Goal: Transaction & Acquisition: Purchase product/service

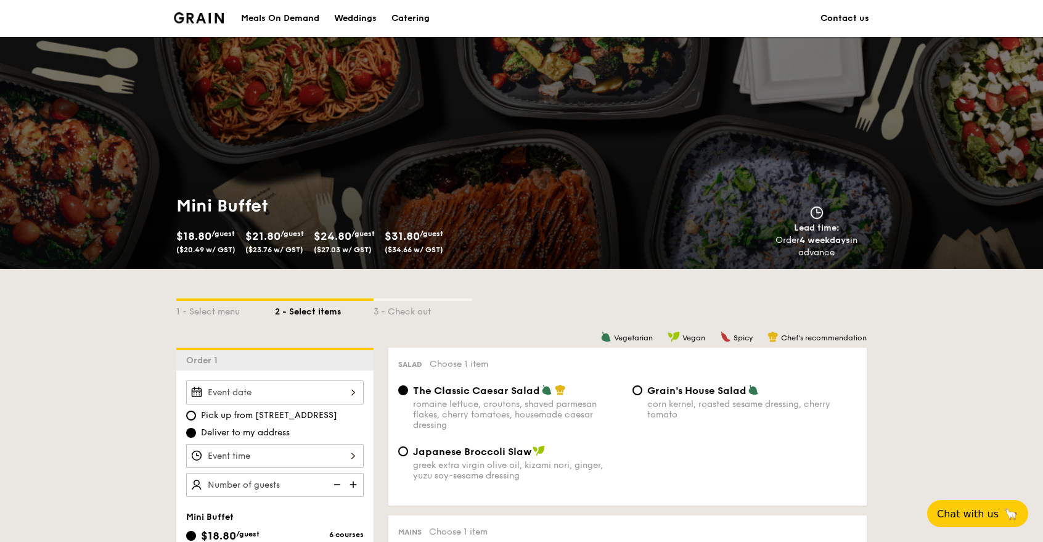
click at [423, 20] on div "Catering" at bounding box center [410, 18] width 38 height 37
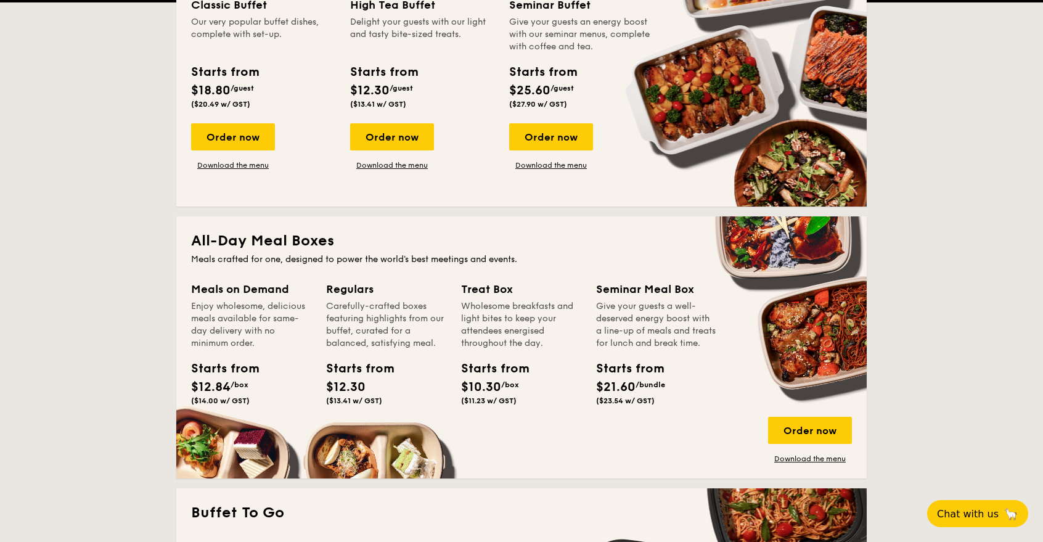
scroll to position [617, 0]
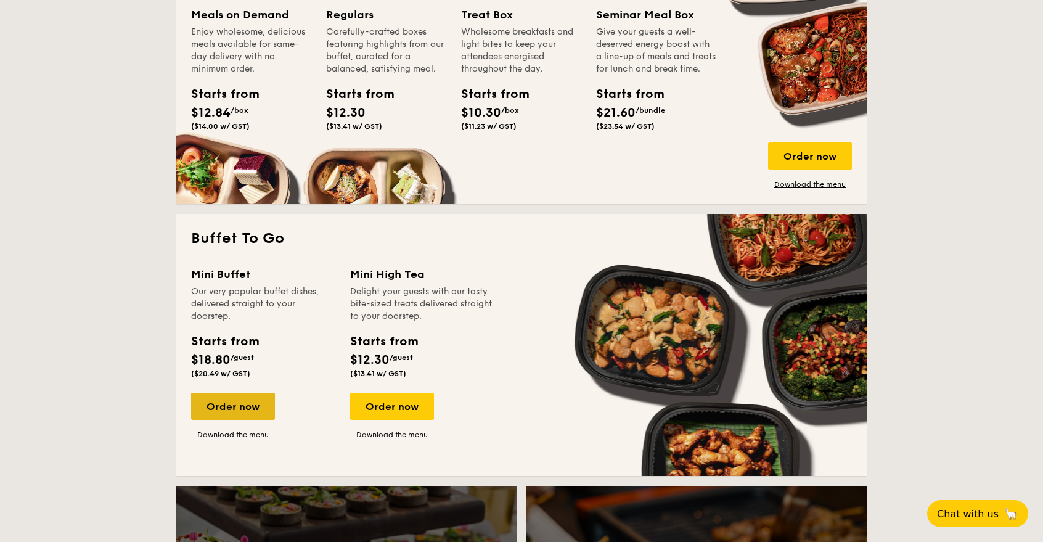
click at [248, 407] on div "Order now" at bounding box center [233, 406] width 84 height 27
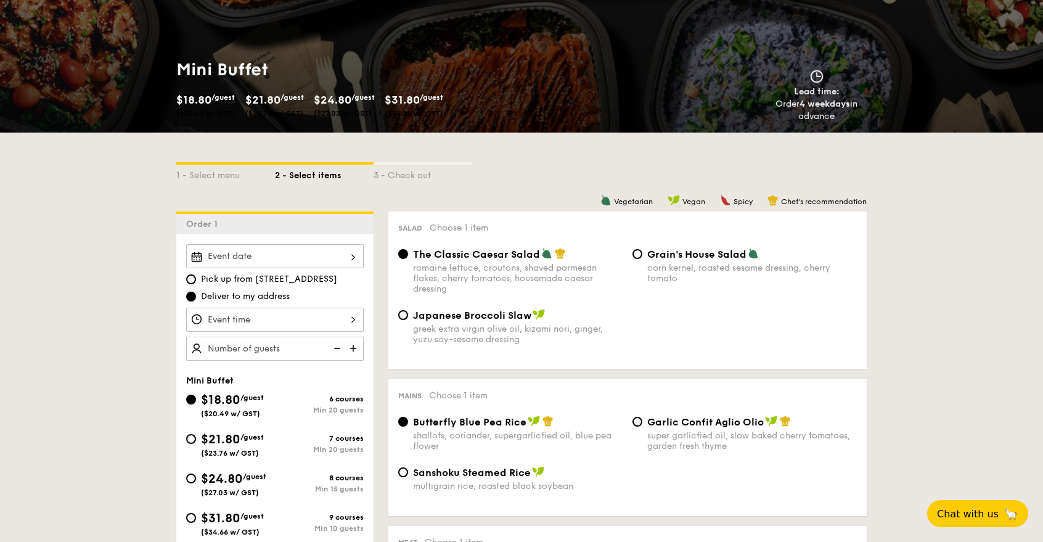
scroll to position [137, 0]
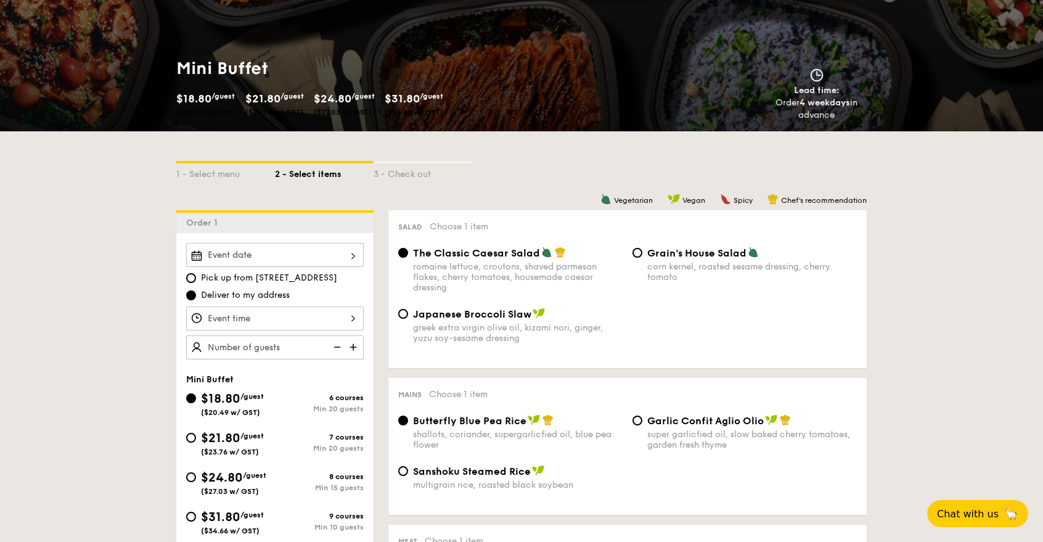
click at [358, 248] on input "Smoked Mesquite Whole Chicken brined in our in-house blend of herbs and spices,…" at bounding box center [275, 255] width 178 height 24
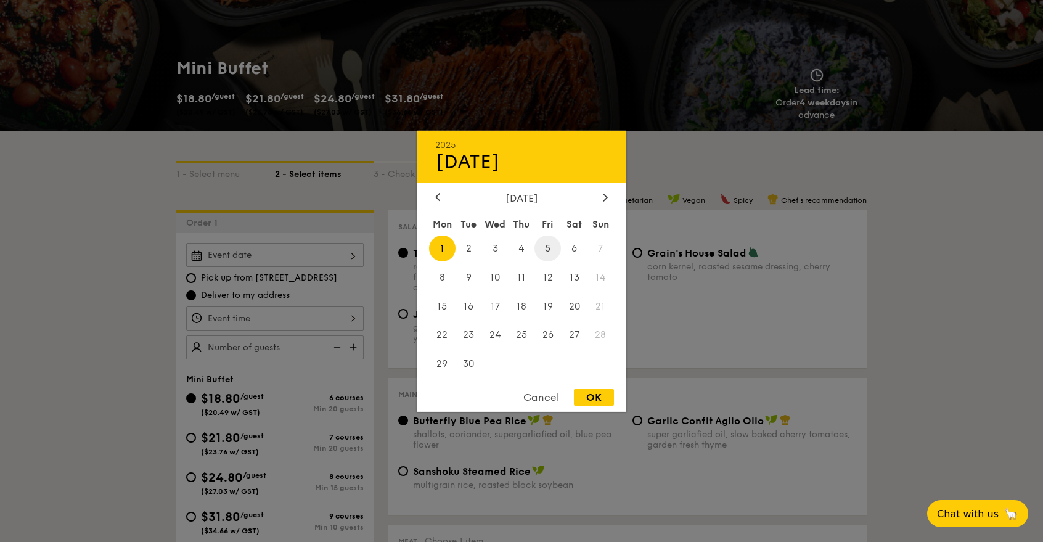
click at [551, 247] on span "5" at bounding box center [548, 248] width 27 height 27
click at [589, 392] on div "OK" at bounding box center [594, 397] width 40 height 17
type input "[DATE]"
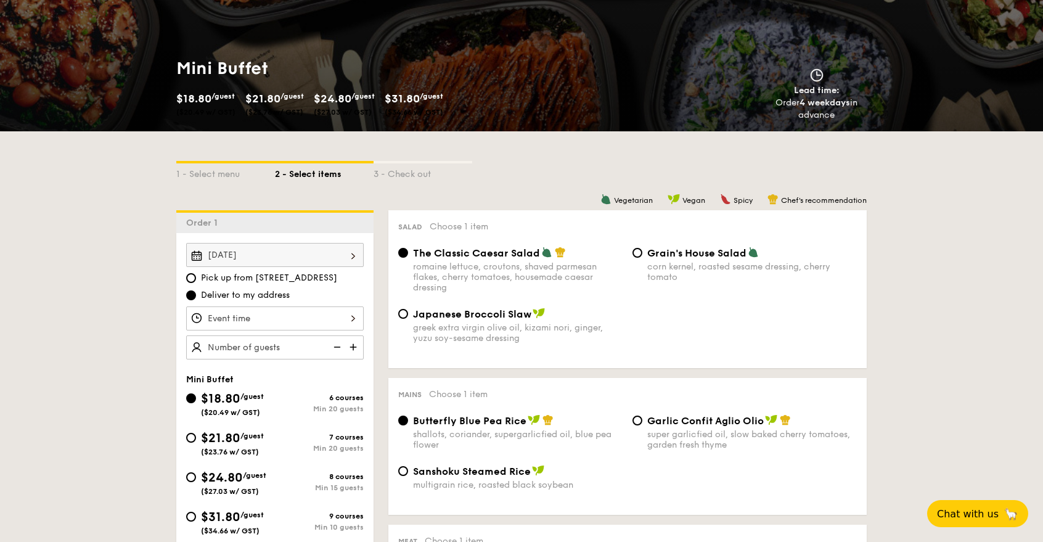
click at [356, 320] on input "Smoked Mesquite Whole Chicken brined in our in-house blend of herbs and spices,…" at bounding box center [275, 318] width 178 height 24
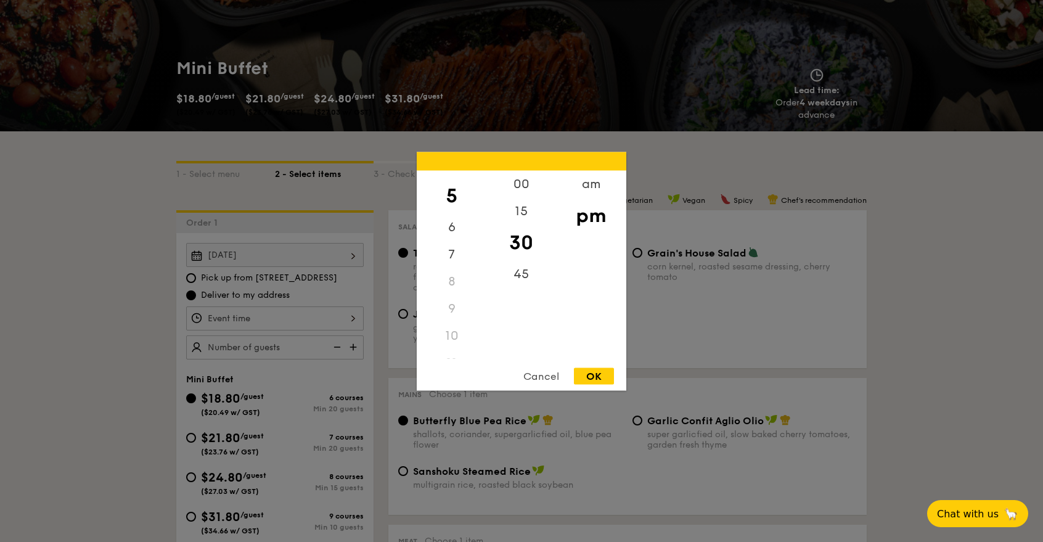
scroll to position [137, 0]
click at [454, 240] on div "7" at bounding box center [452, 250] width 70 height 36
click at [531, 208] on div "15" at bounding box center [521, 215] width 70 height 36
click at [589, 374] on div "OK" at bounding box center [594, 375] width 40 height 17
type input "7:15PM"
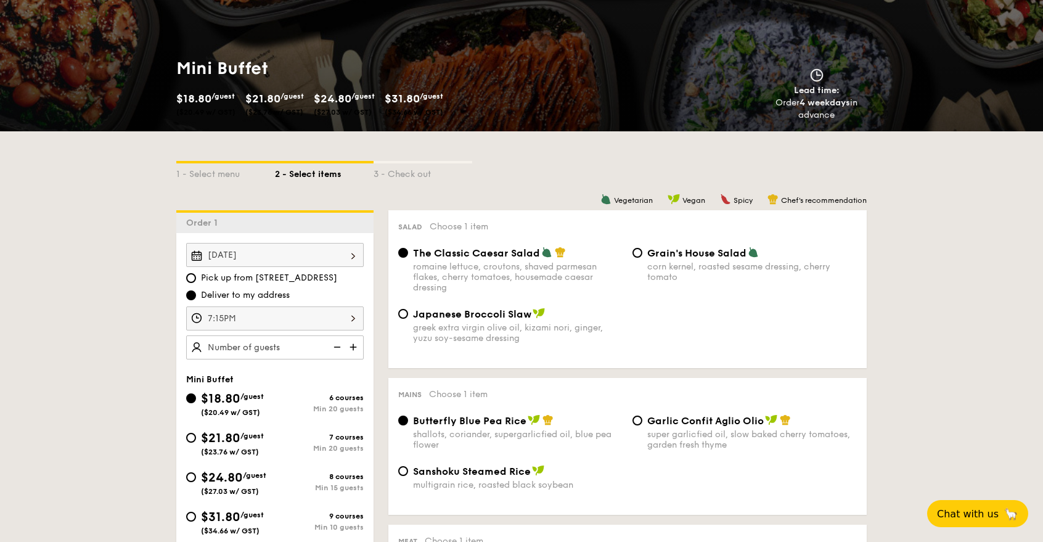
click at [357, 344] on img at bounding box center [354, 346] width 18 height 23
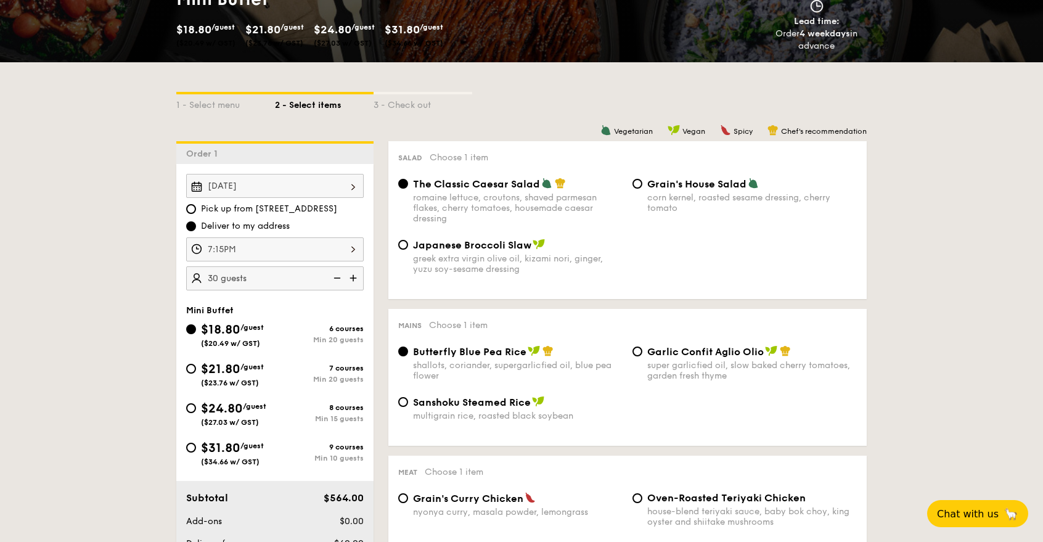
click at [356, 277] on img at bounding box center [354, 277] width 18 height 23
click at [335, 278] on img at bounding box center [336, 277] width 18 height 23
type input "30 guests"
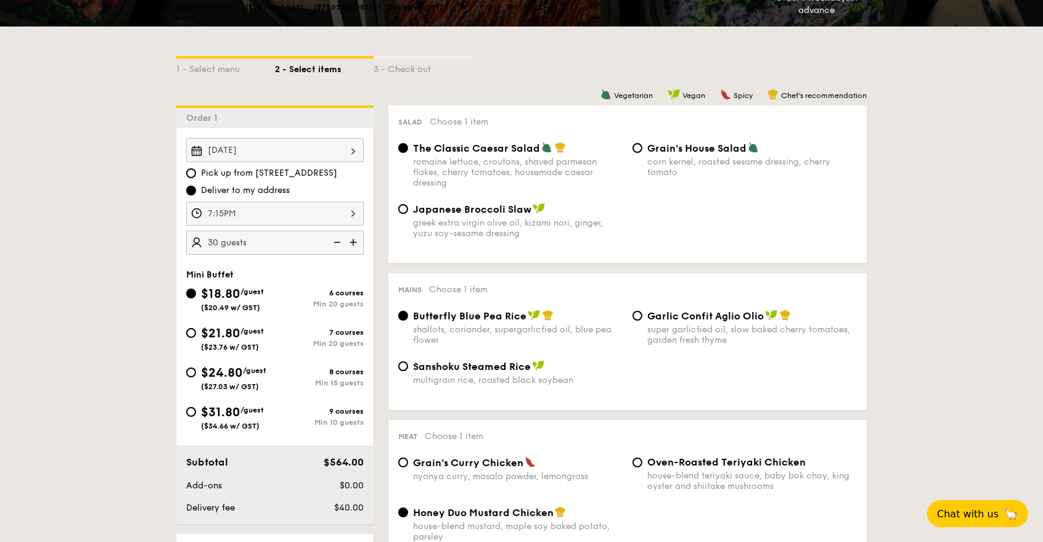
scroll to position [276, 0]
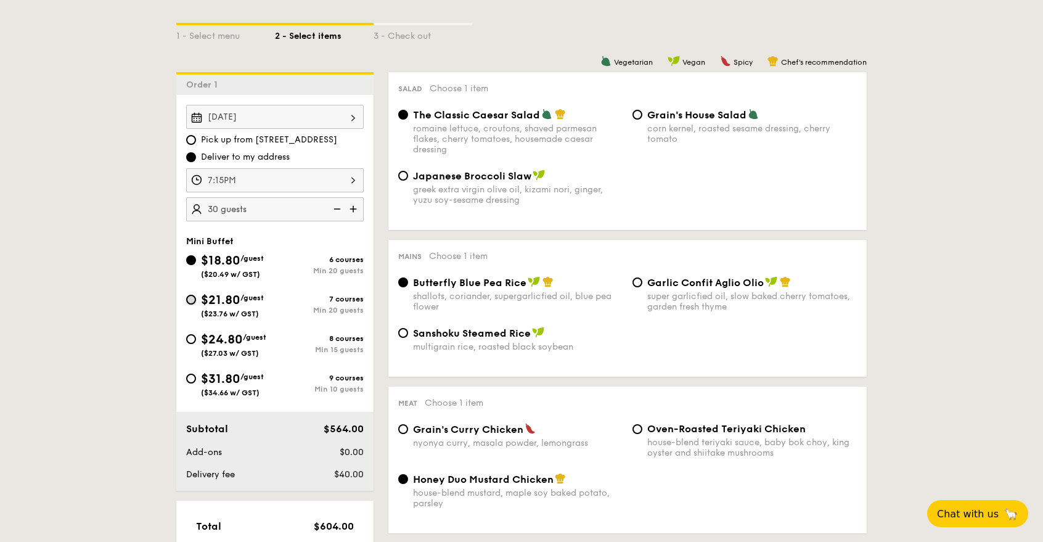
click at [194, 301] on input "$21.80 /guest ($23.76 w/ GST) 7 courses Min 20 guests" at bounding box center [191, 300] width 10 height 10
radio input "true"
radio input "false"
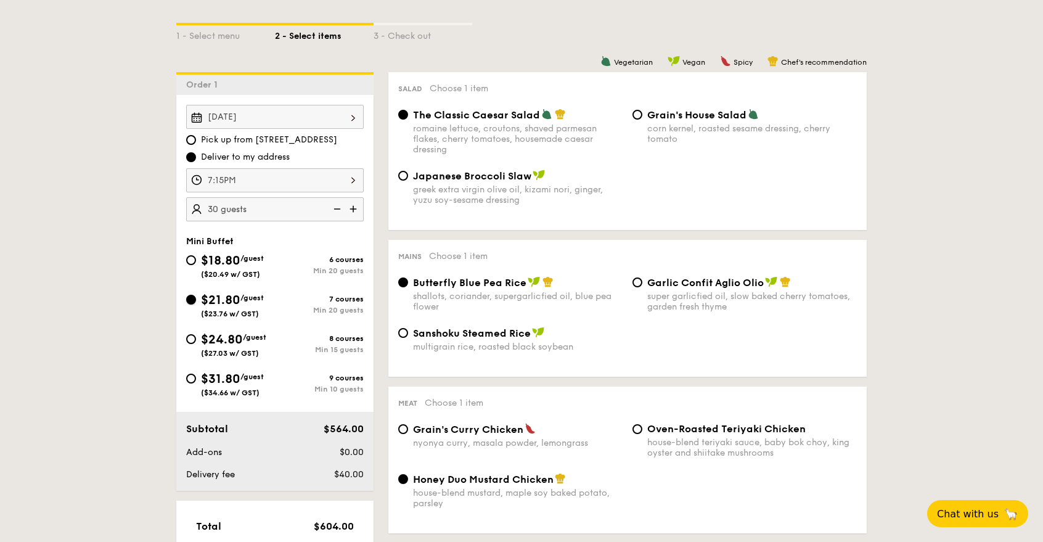
radio input "true"
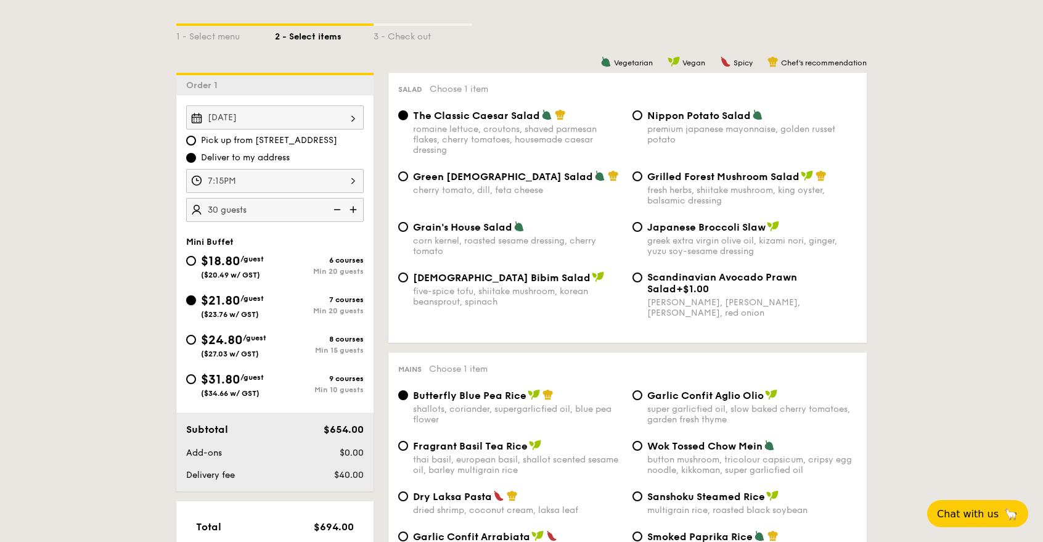
scroll to position [207, 0]
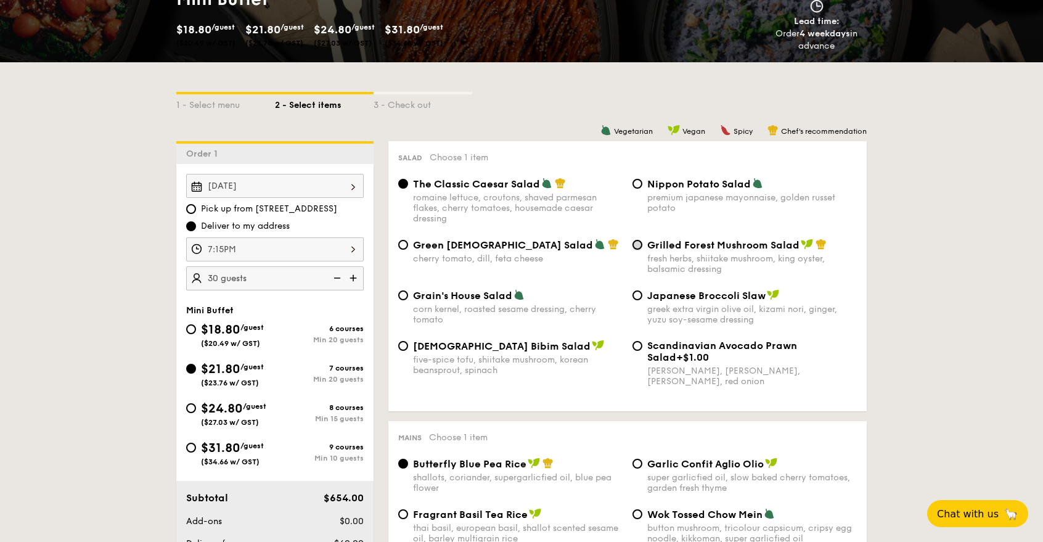
click at [639, 244] on input "Grilled Forest Mushroom Salad fresh herbs, shiitake mushroom, king oyster, bals…" at bounding box center [638, 245] width 10 height 10
radio input "true"
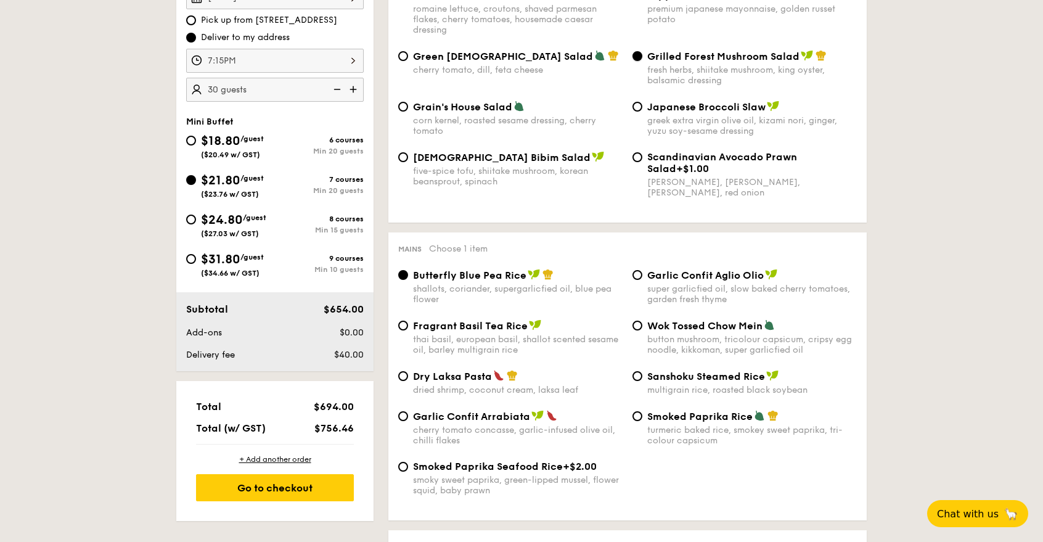
scroll to position [413, 0]
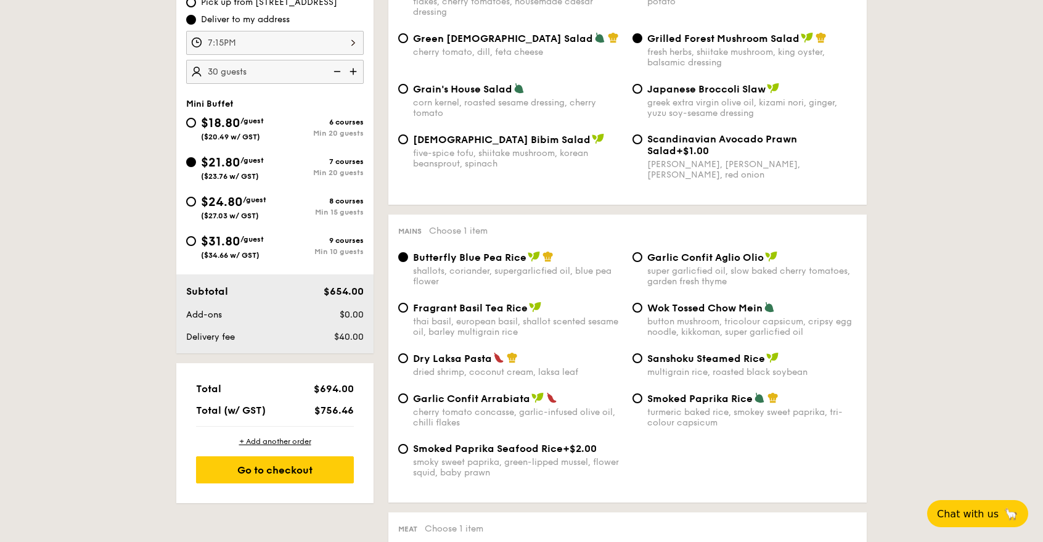
click at [475, 360] on span "Dry Laksa Pasta" at bounding box center [452, 359] width 79 height 12
click at [408, 360] on input "Dry Laksa Pasta dried shrimp, coconut cream, laksa leaf" at bounding box center [403, 358] width 10 height 10
radio input "true"
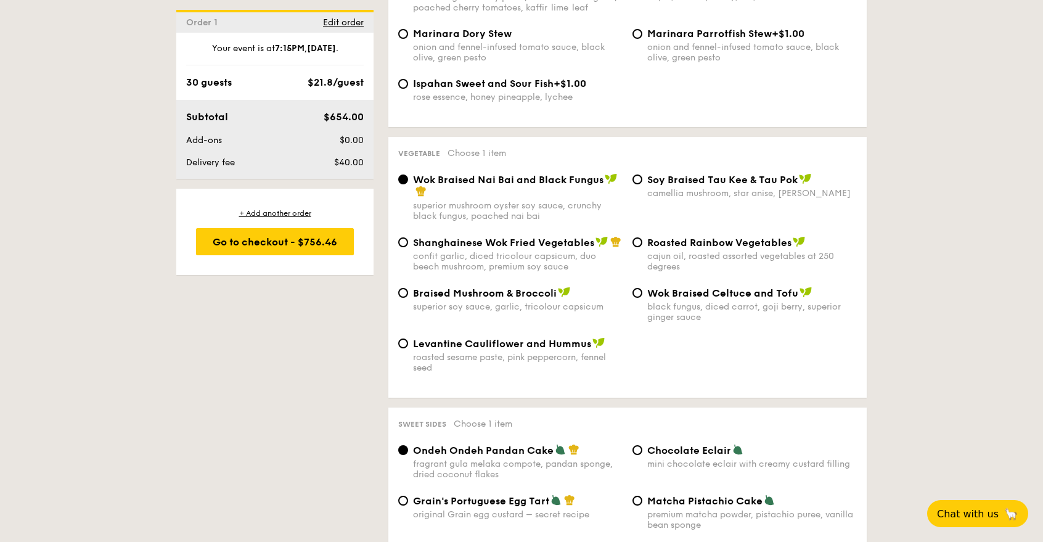
scroll to position [1446, 0]
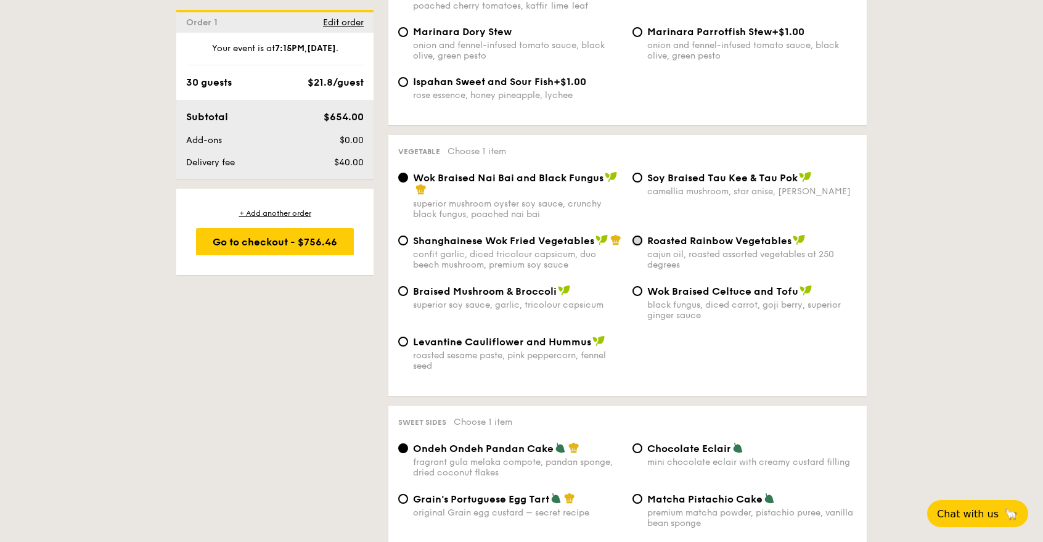
click at [636, 238] on input "Roasted Rainbow Vegetables cajun oil, roasted assorted vegetables at 250 degrees" at bounding box center [638, 241] width 10 height 10
radio input "true"
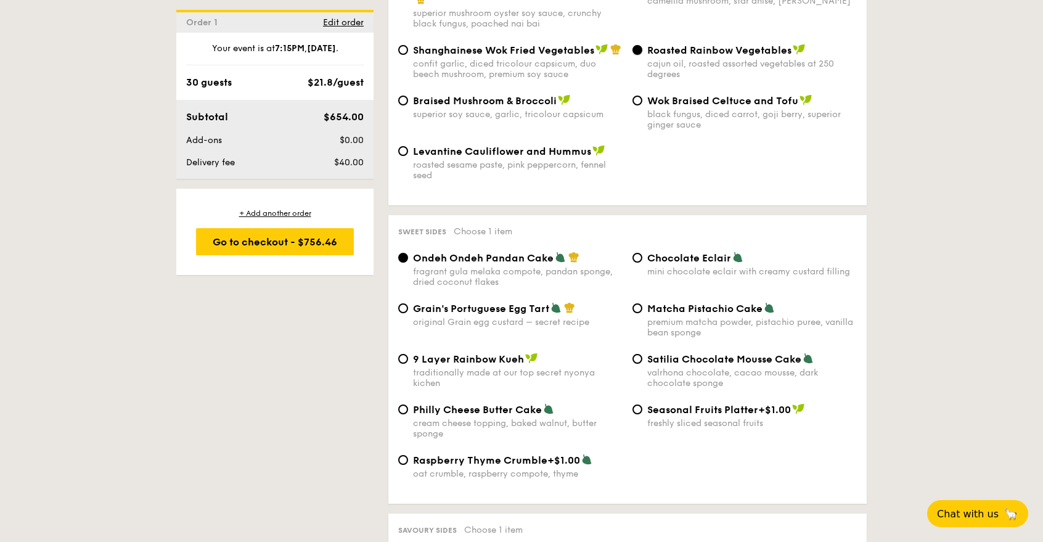
scroll to position [1653, 0]
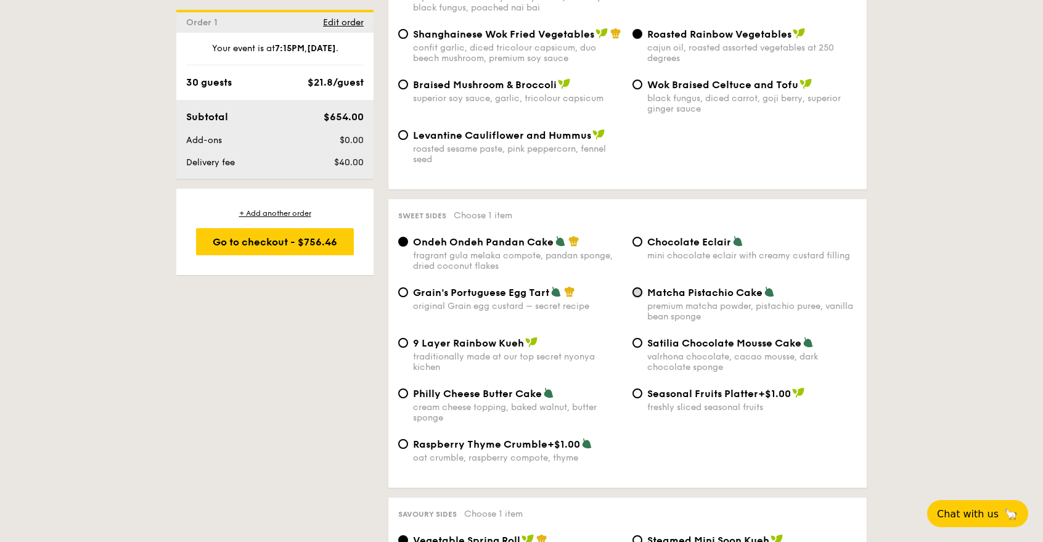
click at [640, 293] on input "Matcha Pistachio Cake premium matcha powder, pistachio puree, vanilla bean spon…" at bounding box center [638, 292] width 10 height 10
radio input "true"
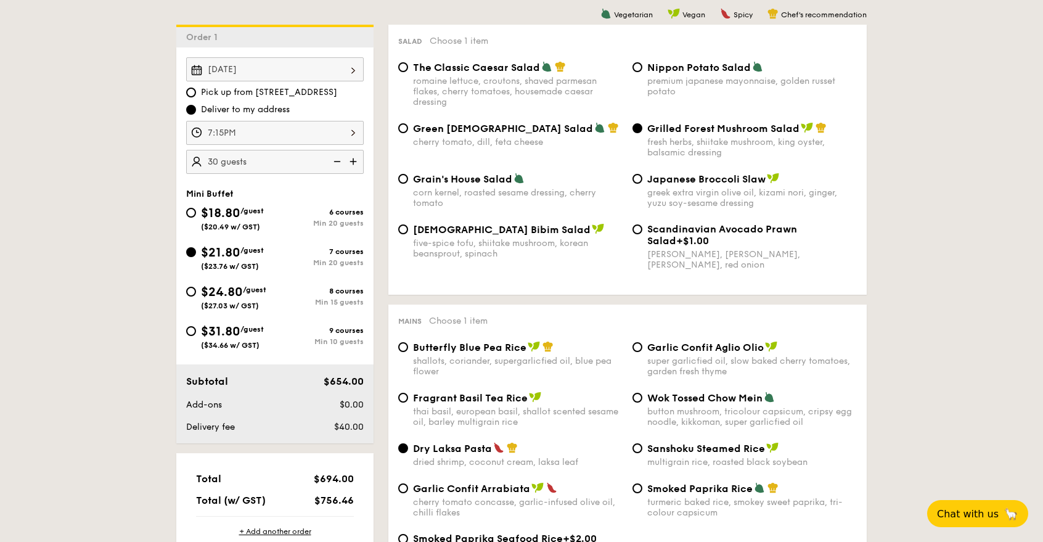
scroll to position [344, 0]
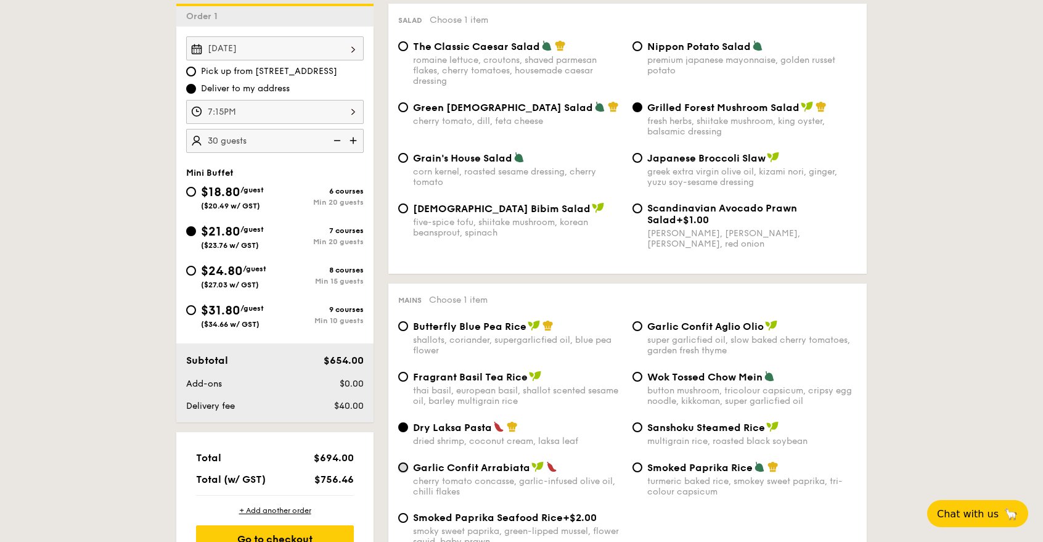
click at [406, 464] on input "Garlic Confit Arrabiata cherry tomato concasse, garlic-infused olive oil, chill…" at bounding box center [403, 467] width 10 height 10
radio input "true"
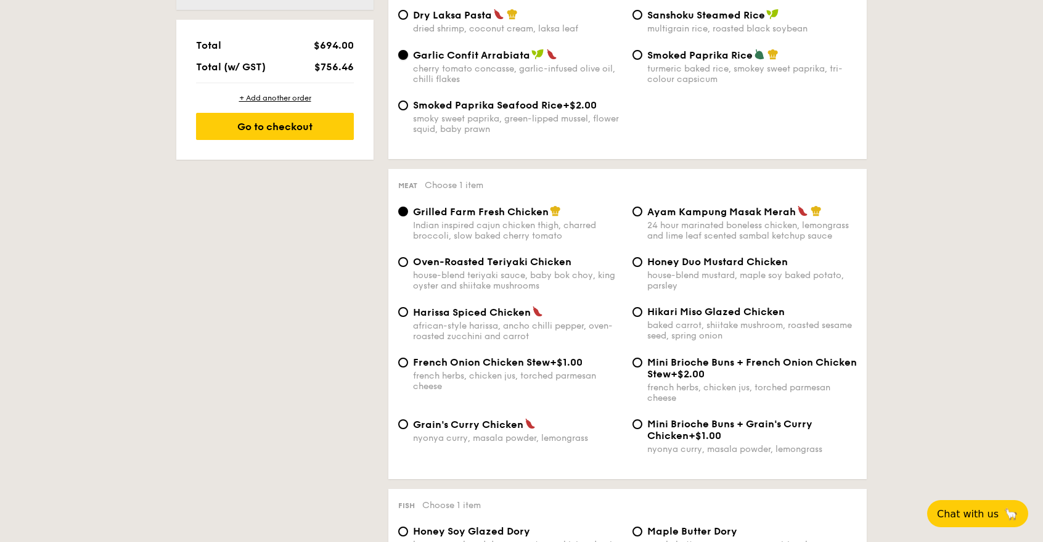
scroll to position [758, 0]
click at [637, 210] on input "Ayam Kampung Masak Merah 24 hour marinated boneless chicken, lemongrass and lim…" at bounding box center [638, 210] width 10 height 10
radio input "true"
click at [705, 311] on span "Hikari Miso Glazed Chicken" at bounding box center [715, 311] width 137 height 12
click at [642, 311] on input "Hikari Miso Glazed Chicken baked carrot, shiitake mushroom, roasted sesame seed…" at bounding box center [638, 311] width 10 height 10
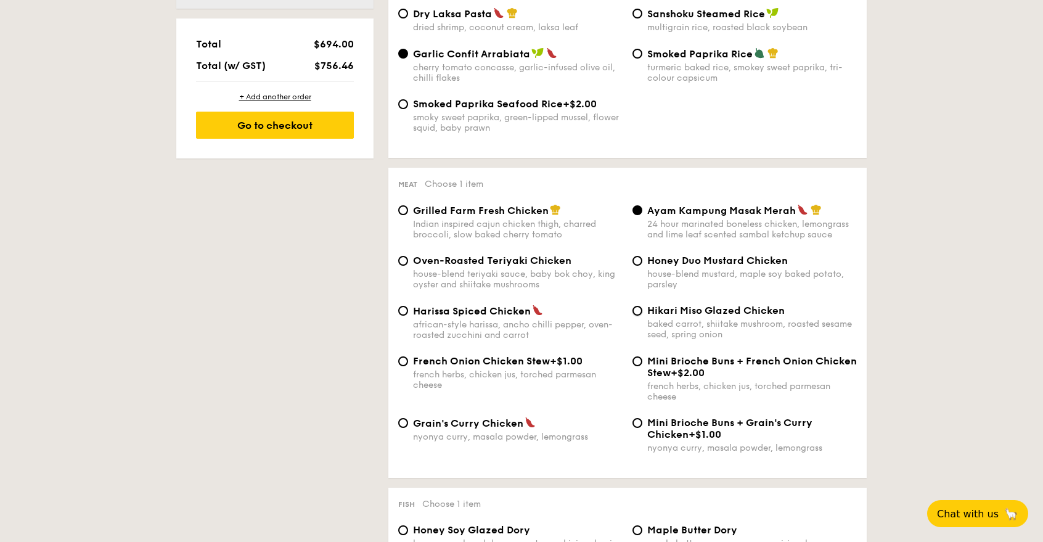
radio input "true"
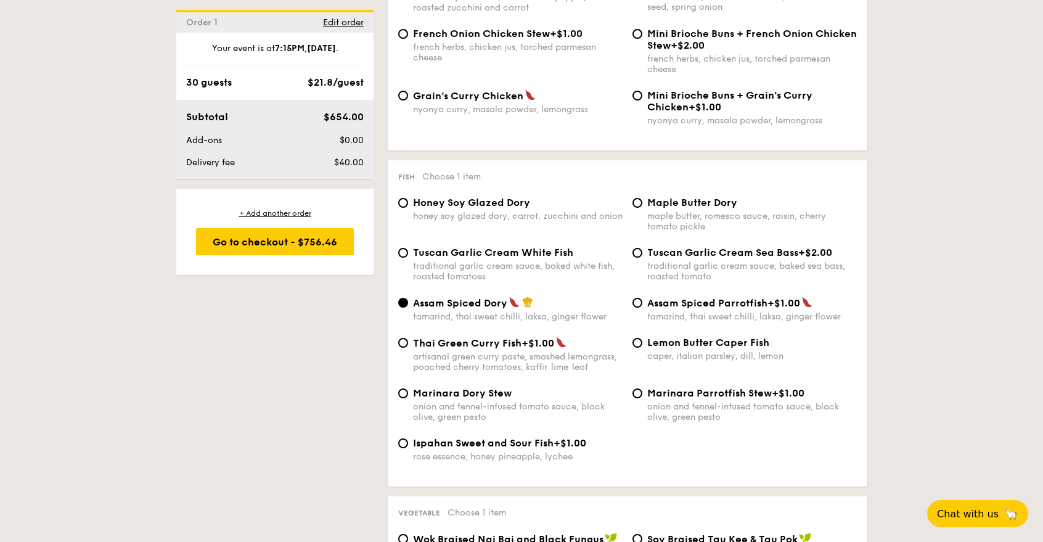
scroll to position [1102, 0]
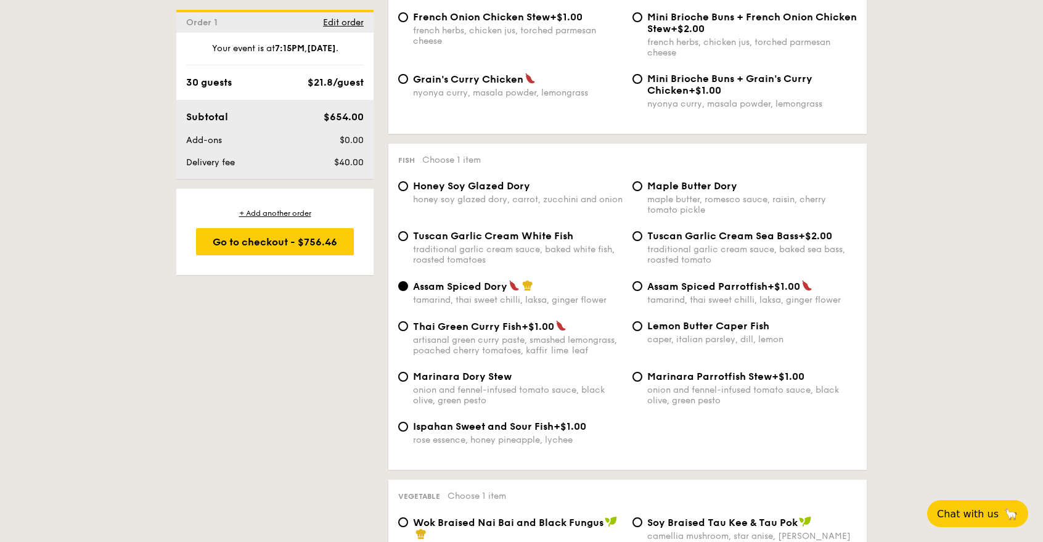
click at [493, 375] on span "Marinara Dory Stew" at bounding box center [462, 377] width 99 height 12
click at [408, 375] on input "Marinara Dory Stew onion and fennel-infused tomato sauce, black olive, green pe…" at bounding box center [403, 377] width 10 height 10
radio input "true"
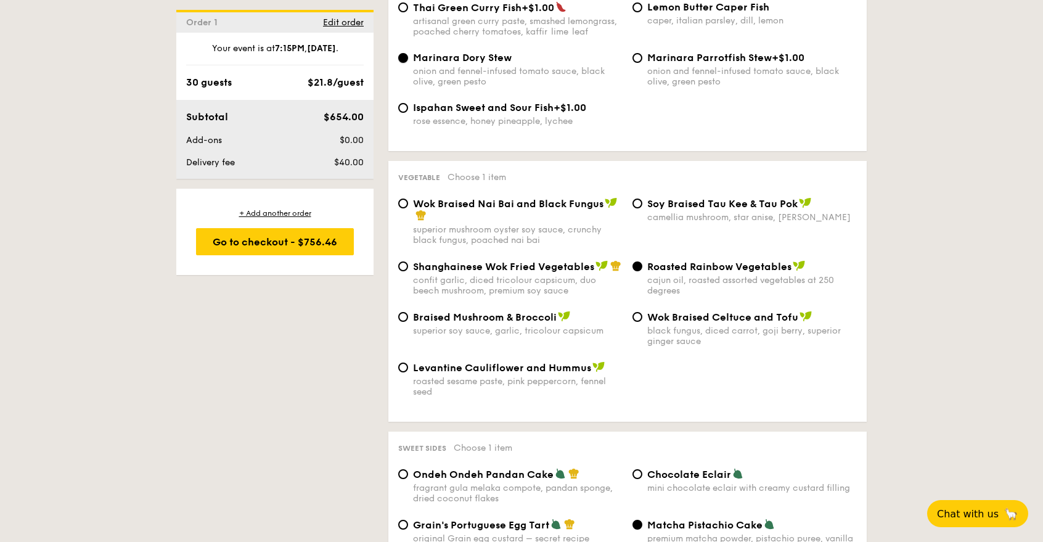
scroll to position [1446, 0]
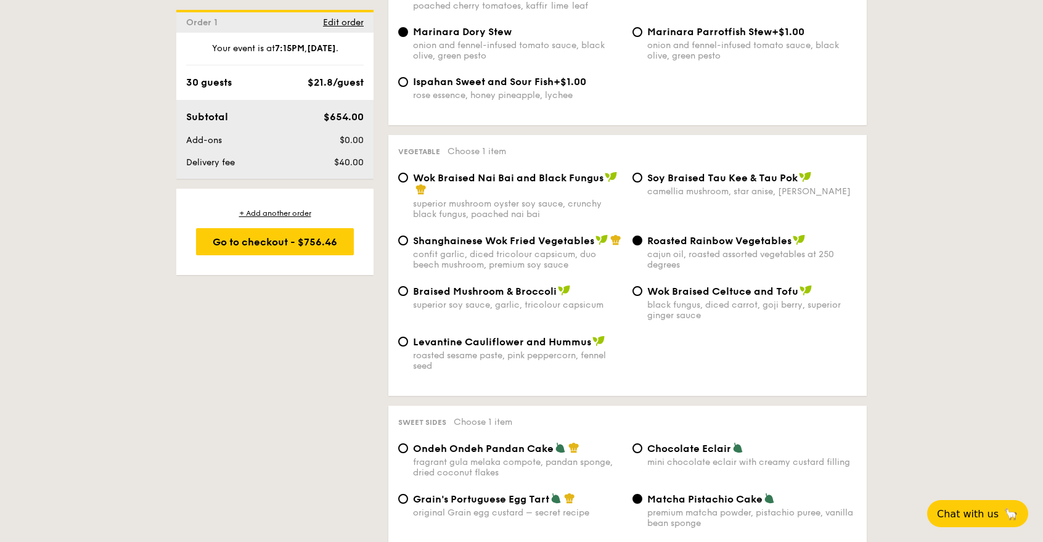
click at [496, 289] on span "Braised Mushroom & Broccoli" at bounding box center [485, 291] width 144 height 12
click at [408, 289] on input "Braised Mushroom & Broccoli superior soy sauce, garlic, tricolour capsicum" at bounding box center [403, 291] width 10 height 10
radio input "true"
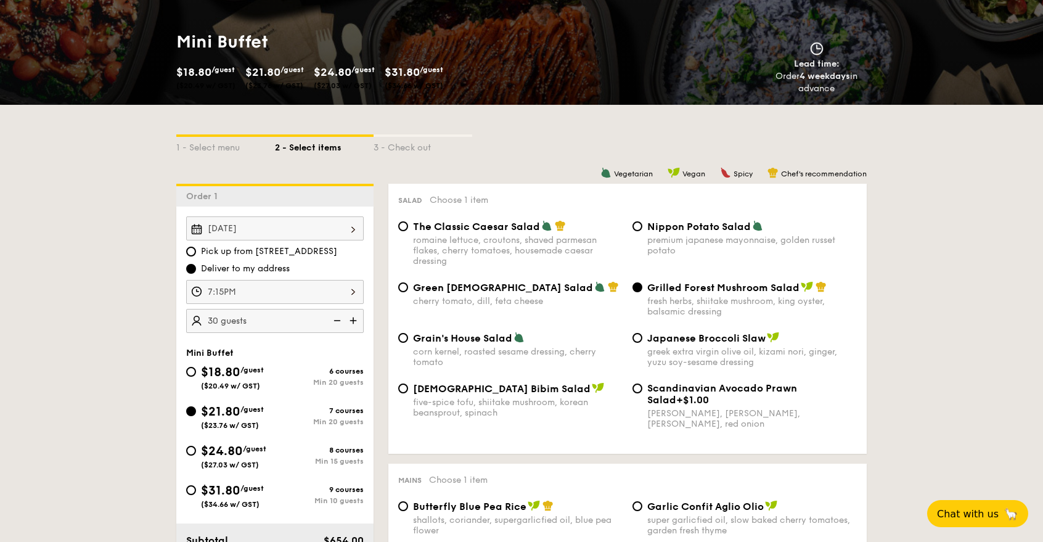
scroll to position [162, 0]
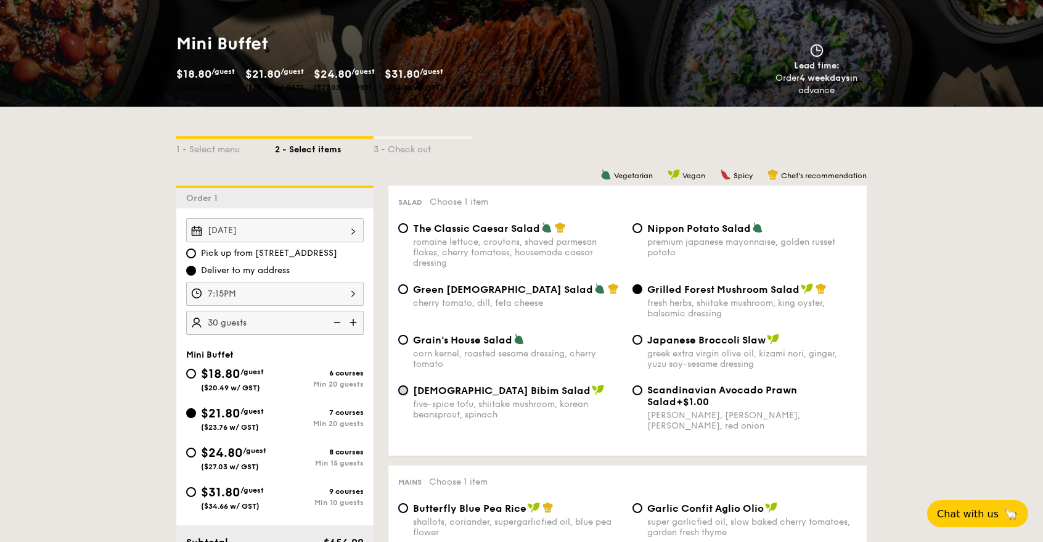
click at [403, 389] on input "Korean Bibim Salad five-spice tofu, shiitake mushroom, korean beansprout, spina…" at bounding box center [403, 390] width 10 height 10
radio input "true"
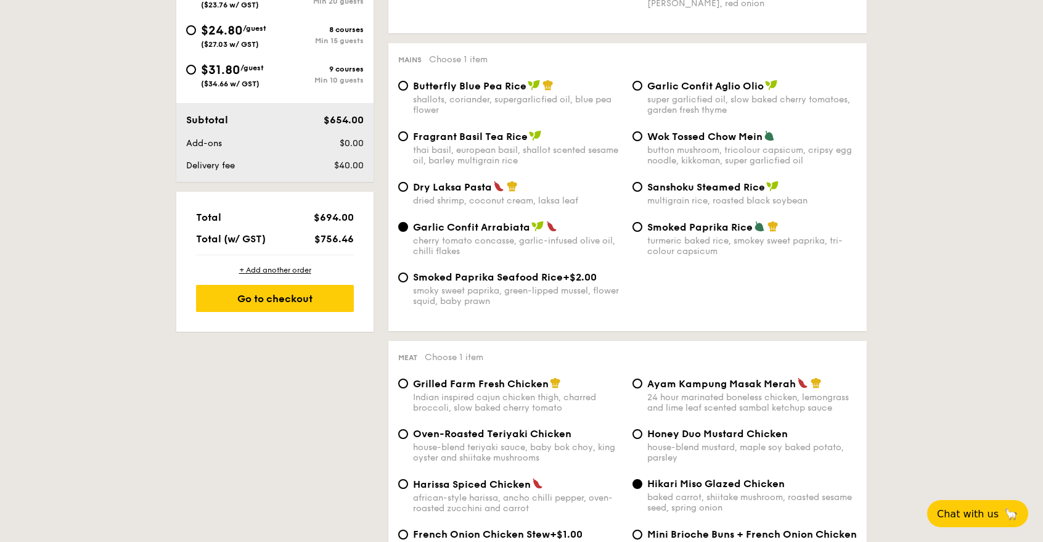
scroll to position [488, 0]
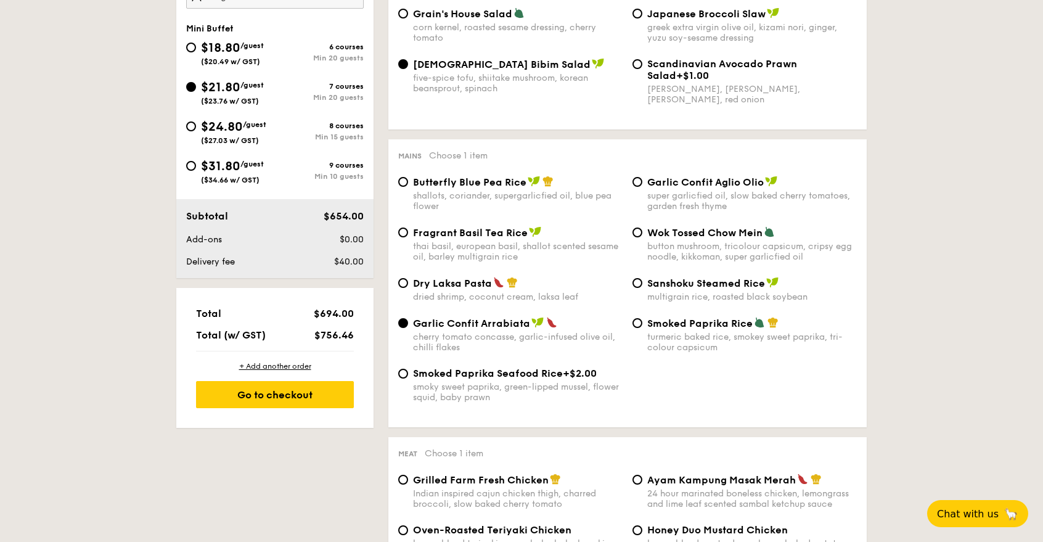
click at [499, 184] on span "Butterfly Blue Pea Rice" at bounding box center [469, 182] width 113 height 12
click at [408, 184] on input "Butterfly Blue Pea Rice shallots, coriander, supergarlicfied oil, blue pea flow…" at bounding box center [403, 182] width 10 height 10
radio input "true"
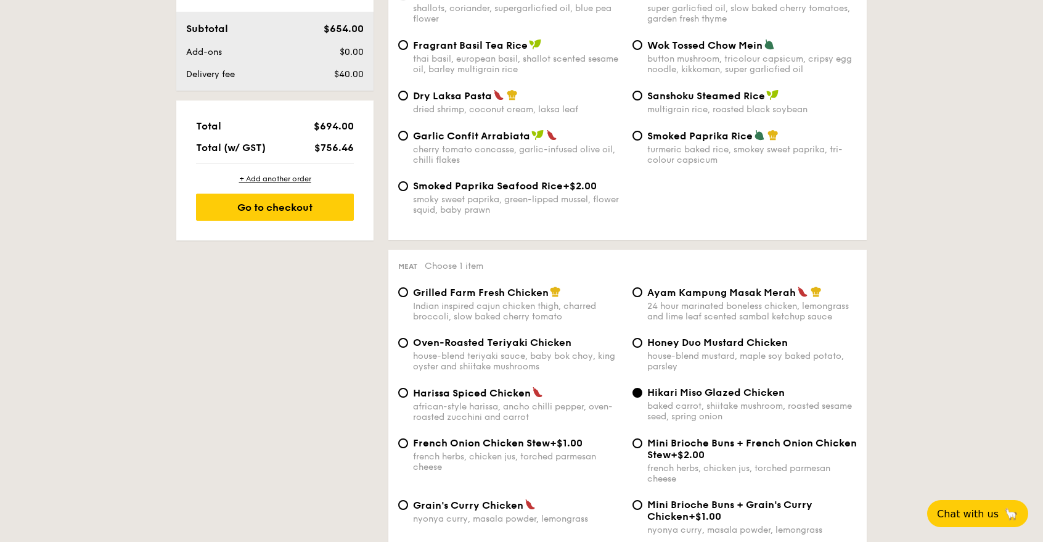
scroll to position [745, 0]
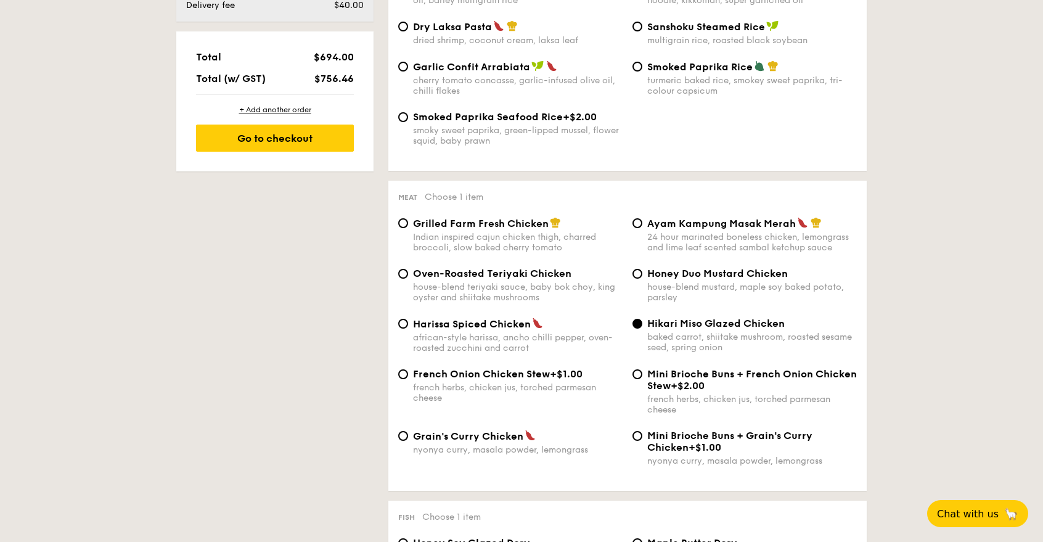
click at [488, 223] on span "Grilled Farm Fresh Chicken" at bounding box center [481, 224] width 136 height 12
click at [408, 223] on input "Grilled Farm Fresh Chicken Indian inspired cajun chicken thigh, charred broccol…" at bounding box center [403, 223] width 10 height 10
radio input "true"
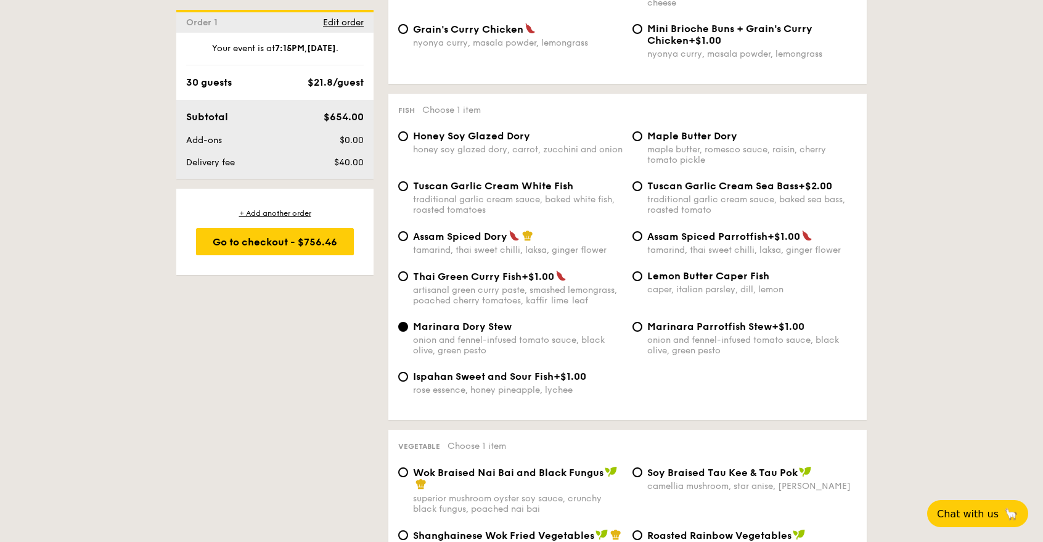
scroll to position [1158, 0]
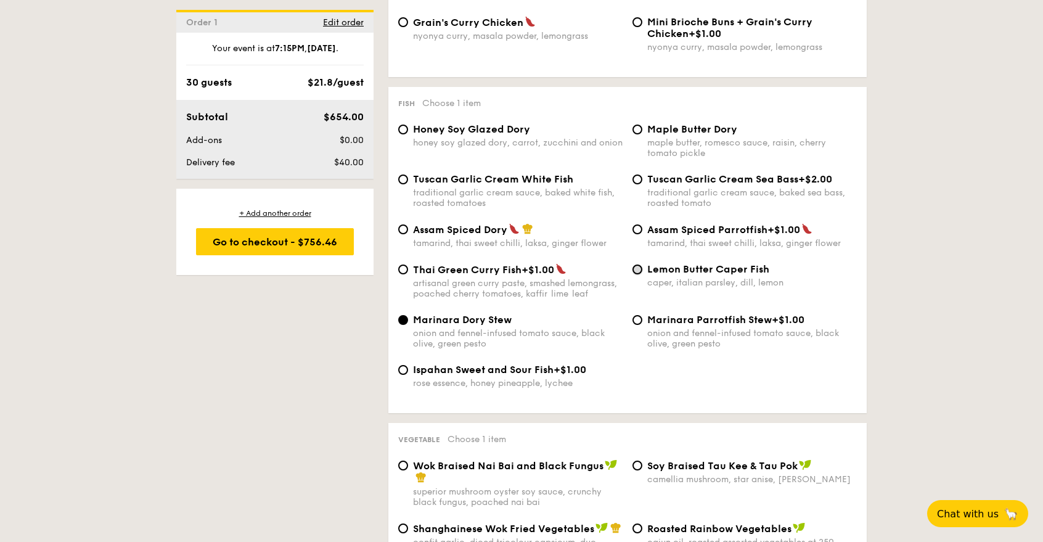
click at [638, 271] on input "Lemon Butter Caper Fish caper, italian parsley, dill, lemon" at bounding box center [638, 269] width 10 height 10
radio input "true"
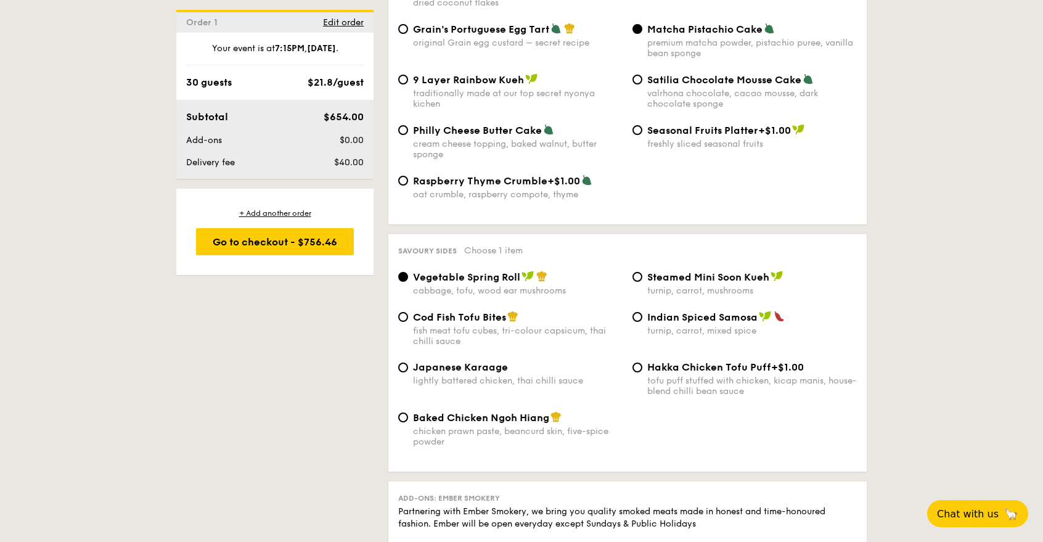
scroll to position [1985, 0]
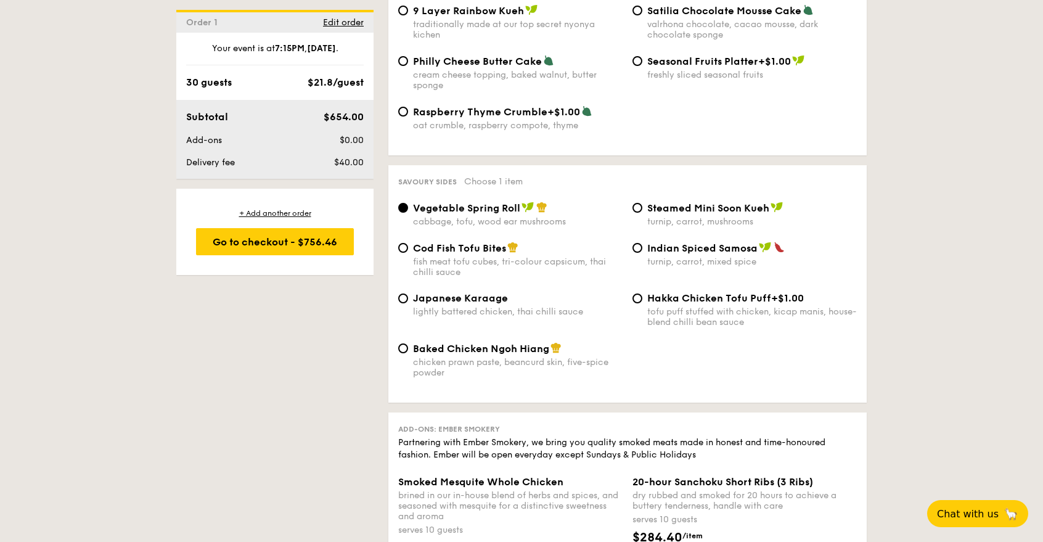
click at [429, 353] on span "Baked Chicken Ngoh Hiang" at bounding box center [481, 349] width 136 height 12
click at [408, 353] on input "Baked Chicken Ngoh Hiang chicken prawn paste, beancurd skin, five-spice powder" at bounding box center [403, 348] width 10 height 10
radio input "true"
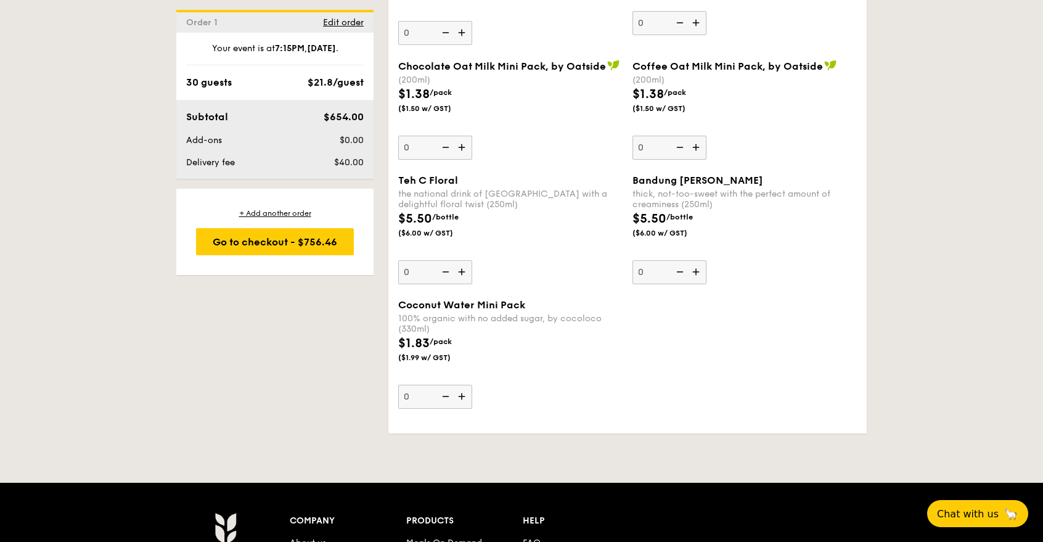
scroll to position [3363, 0]
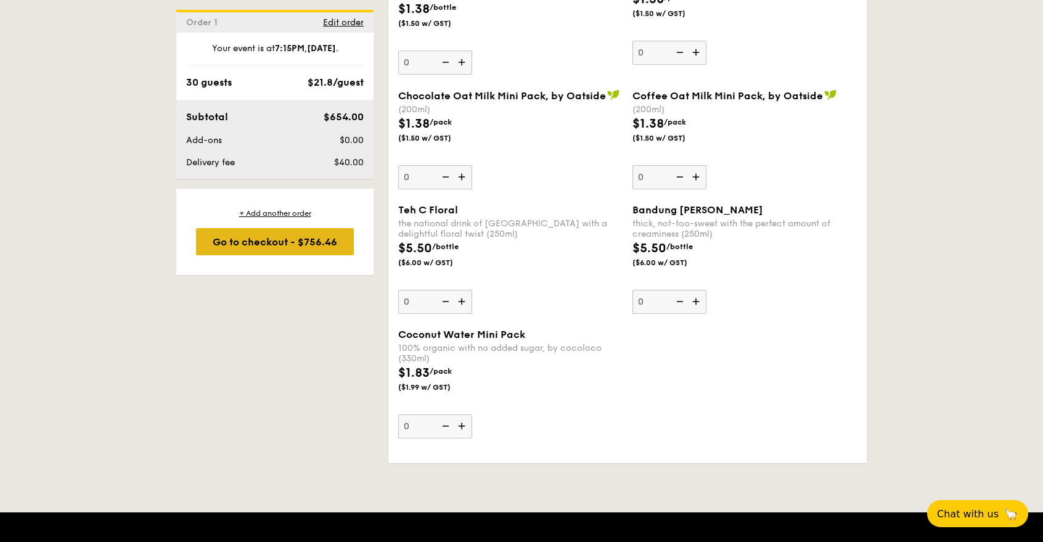
click at [301, 245] on div "Go to checkout - $756.46" at bounding box center [275, 241] width 158 height 27
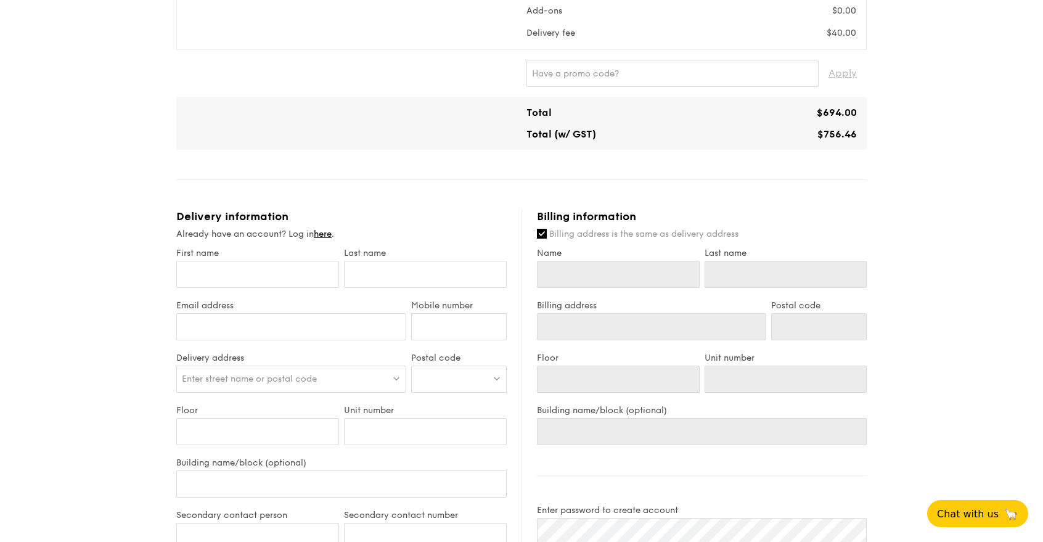
scroll to position [480, 0]
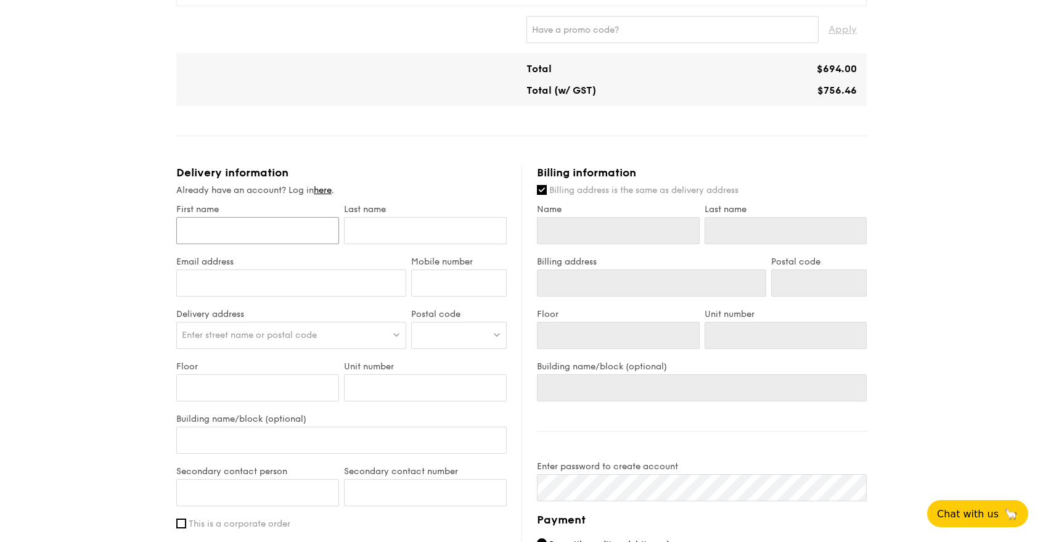
click at [261, 229] on input "First name" at bounding box center [257, 230] width 163 height 27
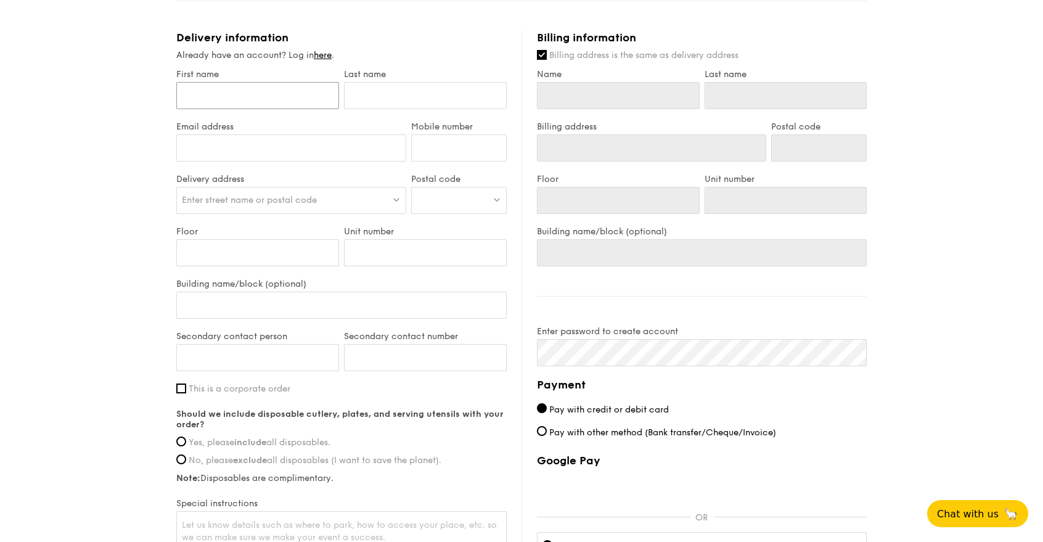
scroll to position [618, 0]
click at [541, 51] on input "Billing address is the same as delivery address" at bounding box center [542, 52] width 10 height 10
checkbox input "false"
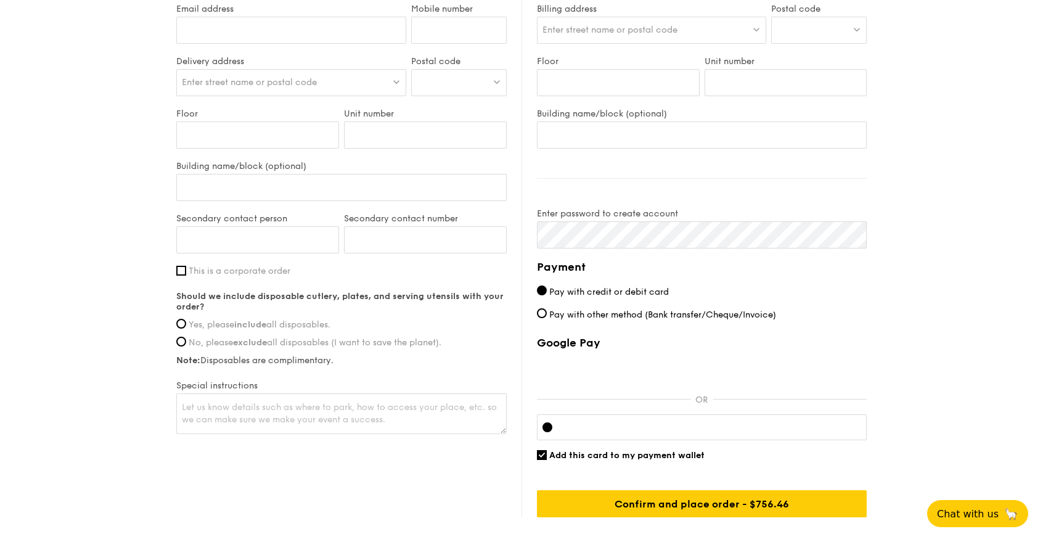
scroll to position [755, 0]
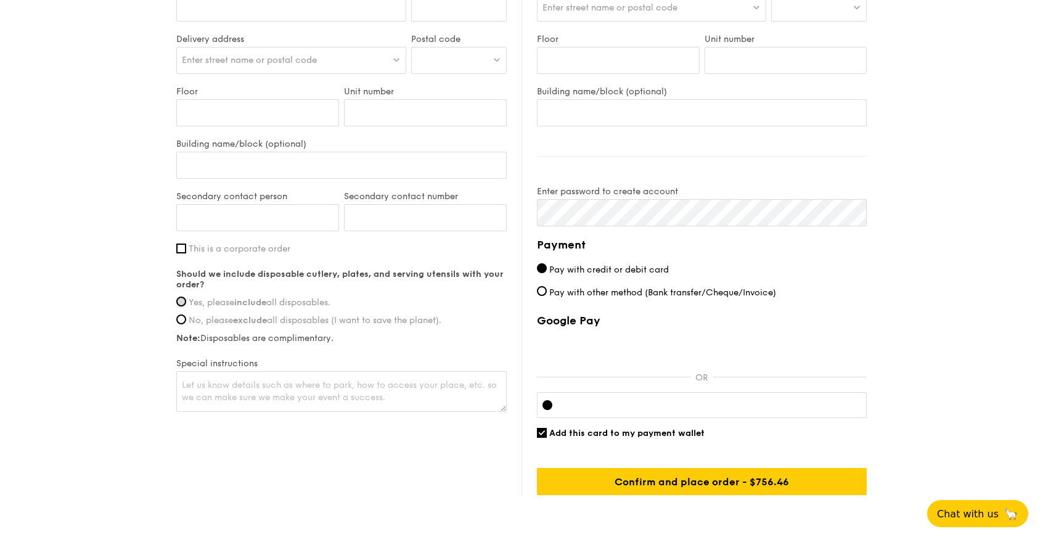
click at [182, 303] on input "Yes, please include all disposables." at bounding box center [181, 302] width 10 height 10
radio input "true"
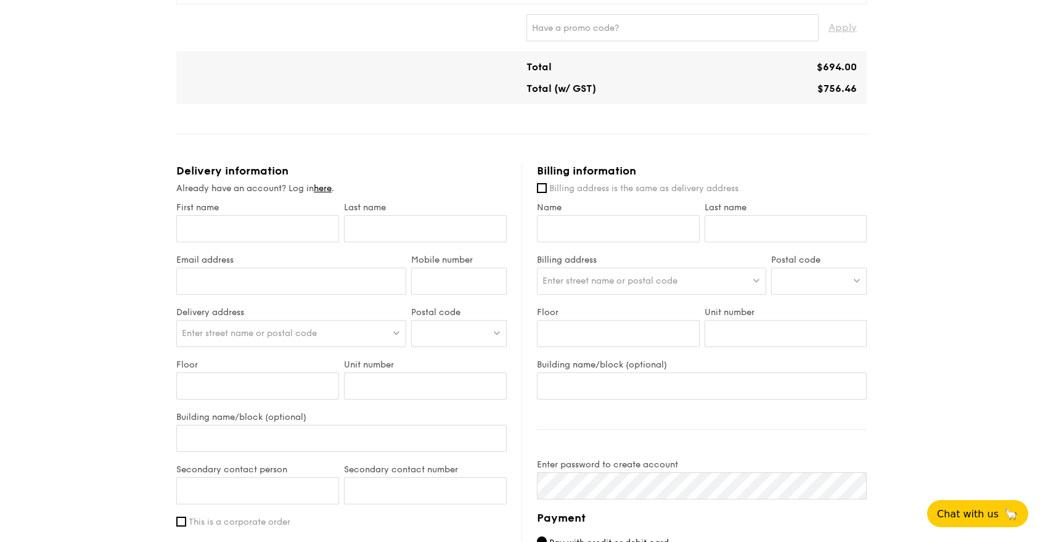
scroll to position [463, 0]
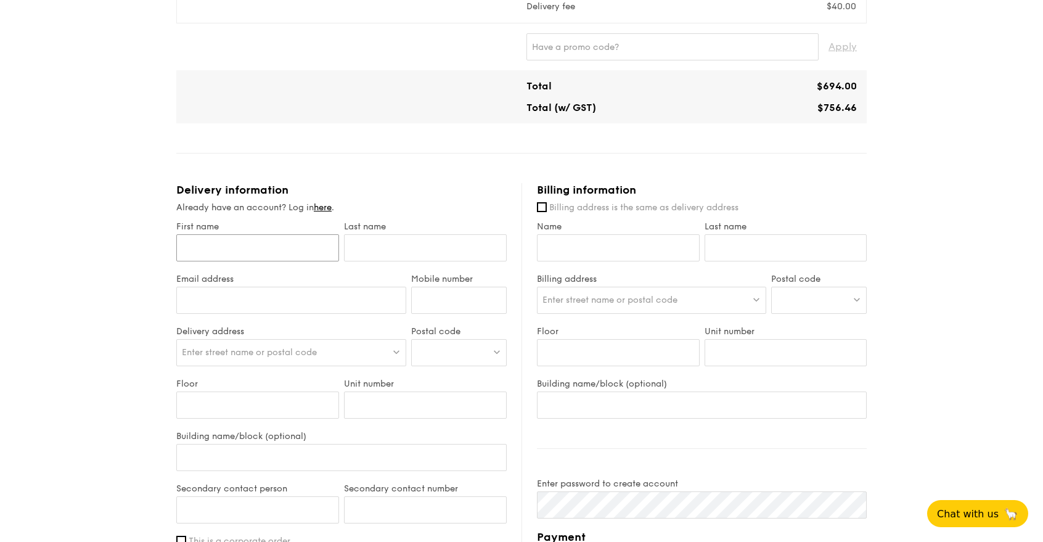
click at [306, 250] on input "First name" at bounding box center [257, 247] width 163 height 27
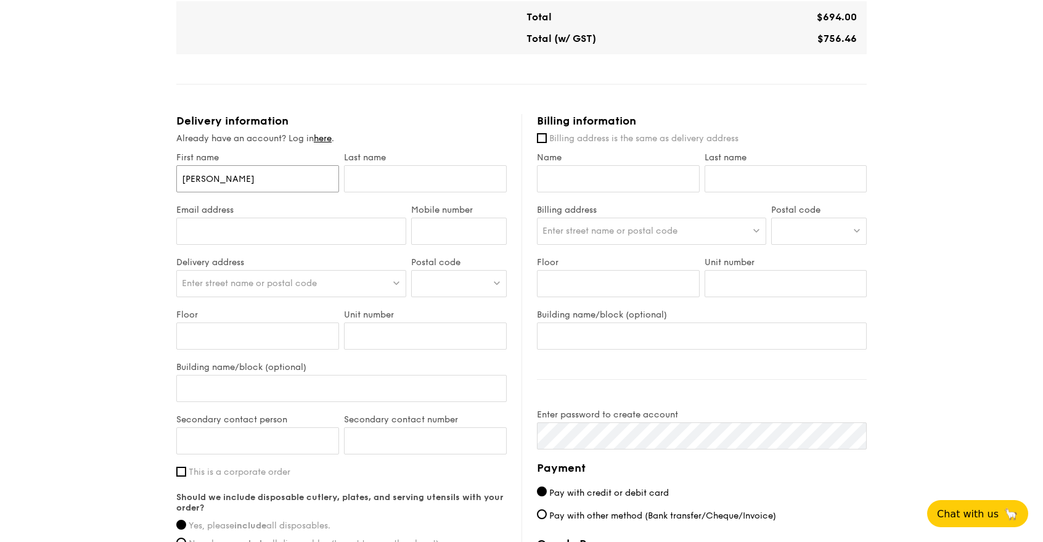
type input "[PERSON_NAME]"
click at [398, 184] on input "text" at bounding box center [425, 178] width 163 height 27
type input "Tan"
click at [252, 224] on input "Email address" at bounding box center [291, 231] width 230 height 27
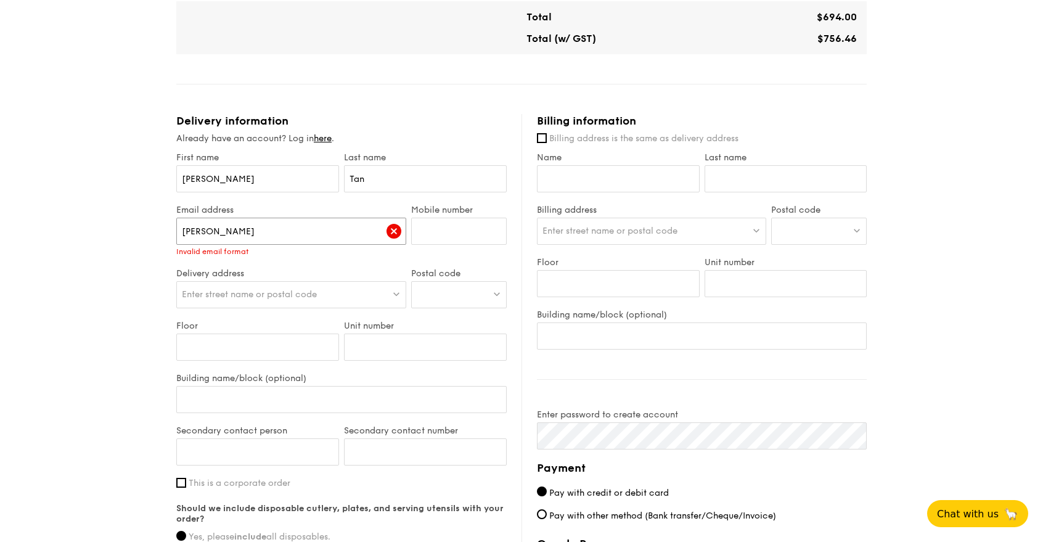
type input "mich"
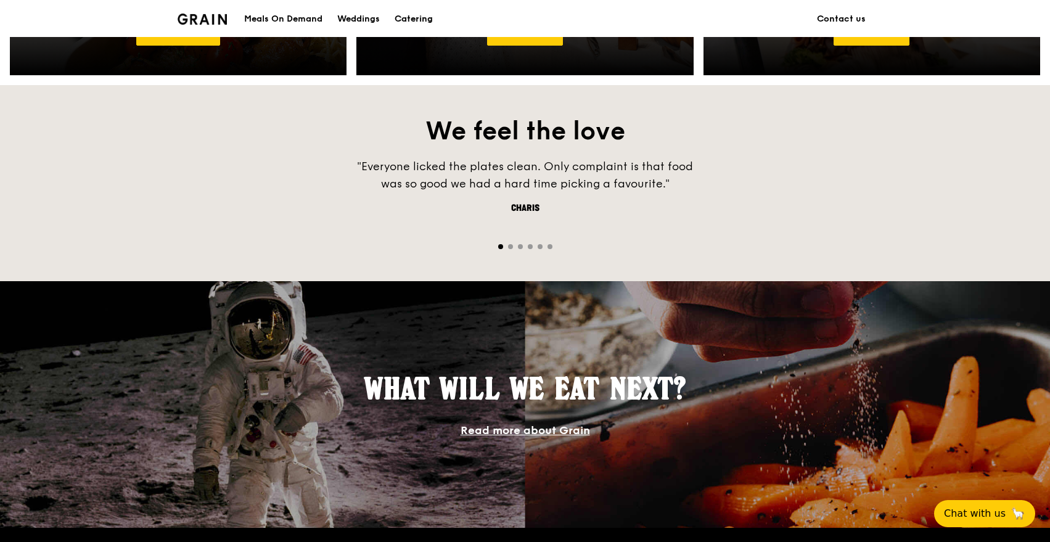
click at [414, 23] on div "Catering" at bounding box center [414, 19] width 38 height 37
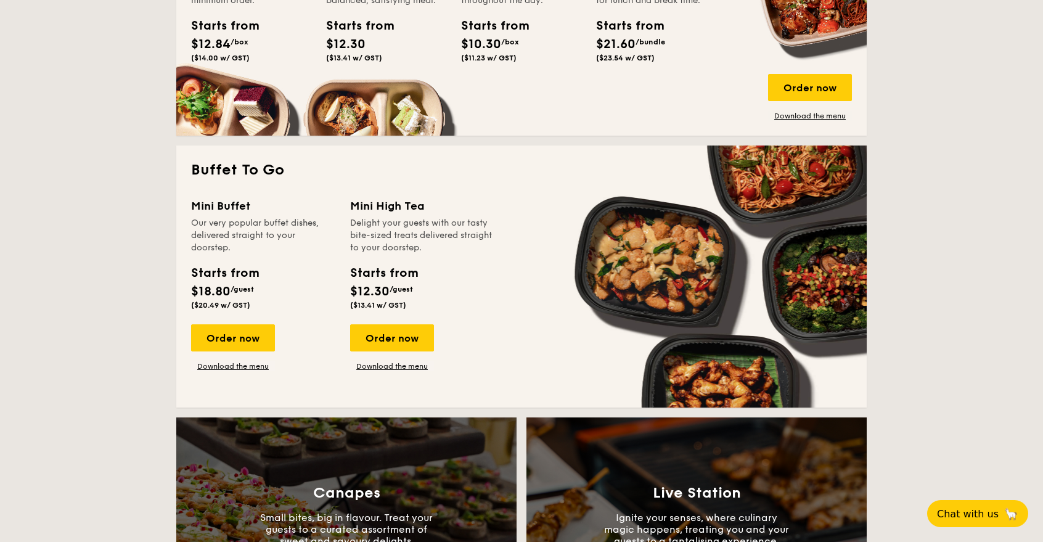
scroll to position [686, 0]
click at [246, 368] on link "Download the menu" at bounding box center [233, 366] width 84 height 10
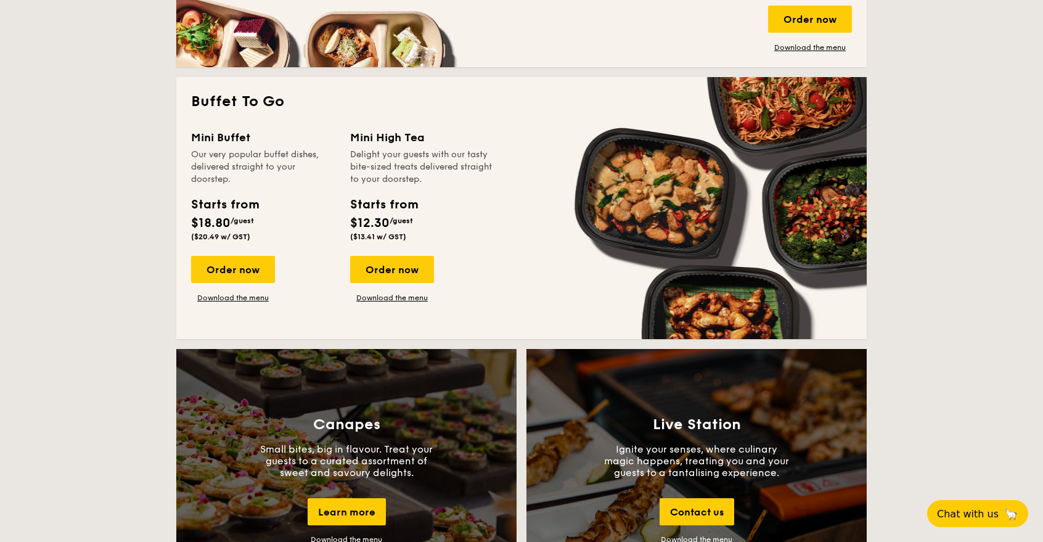
scroll to position [755, 0]
click at [233, 295] on link "Download the menu" at bounding box center [233, 297] width 84 height 10
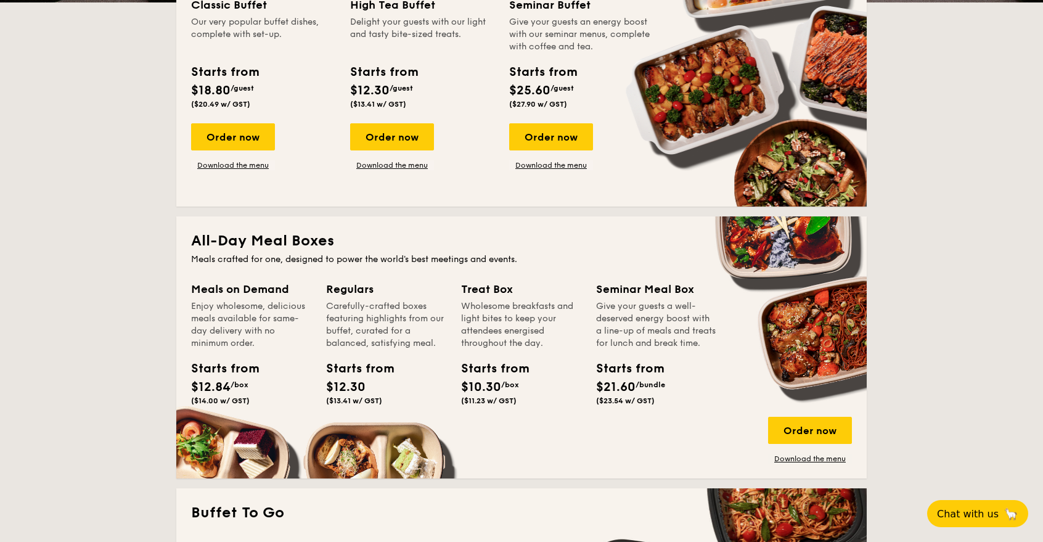
scroll to position [782, 0]
